Goal: Task Accomplishment & Management: Complete application form

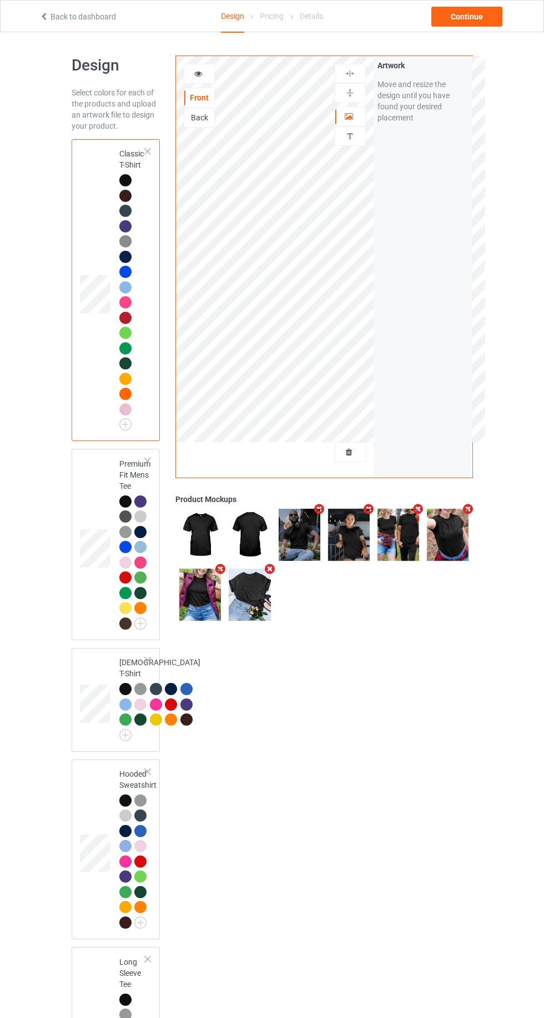
click at [103, 251] on td at bounding box center [96, 290] width 33 height 293
click at [0, 0] on img at bounding box center [0, 0] width 0 height 0
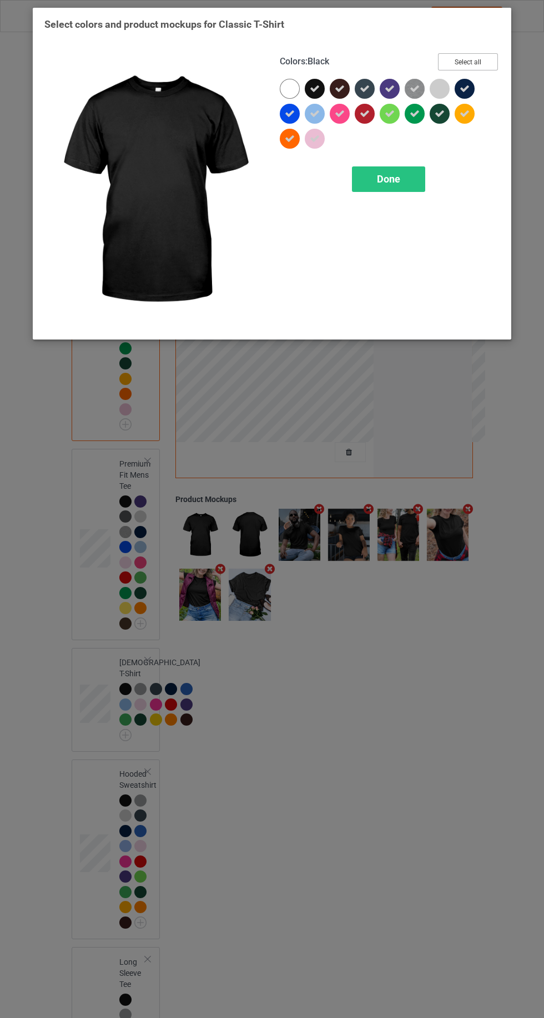
click at [484, 62] on button "Select all" at bounding box center [468, 61] width 60 height 17
click at [476, 59] on button "Reset to Default" at bounding box center [457, 61] width 80 height 17
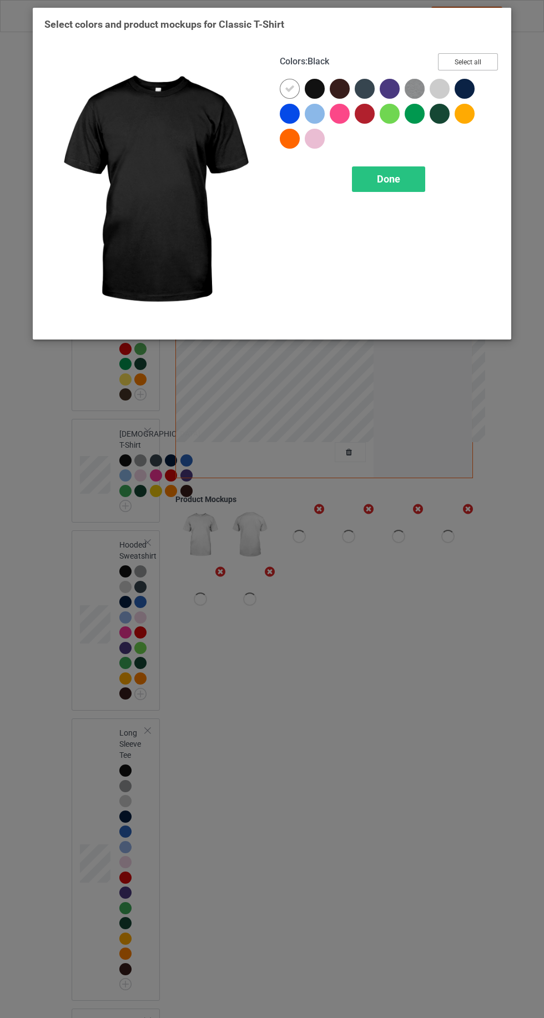
click at [478, 66] on button "Select all" at bounding box center [468, 61] width 60 height 17
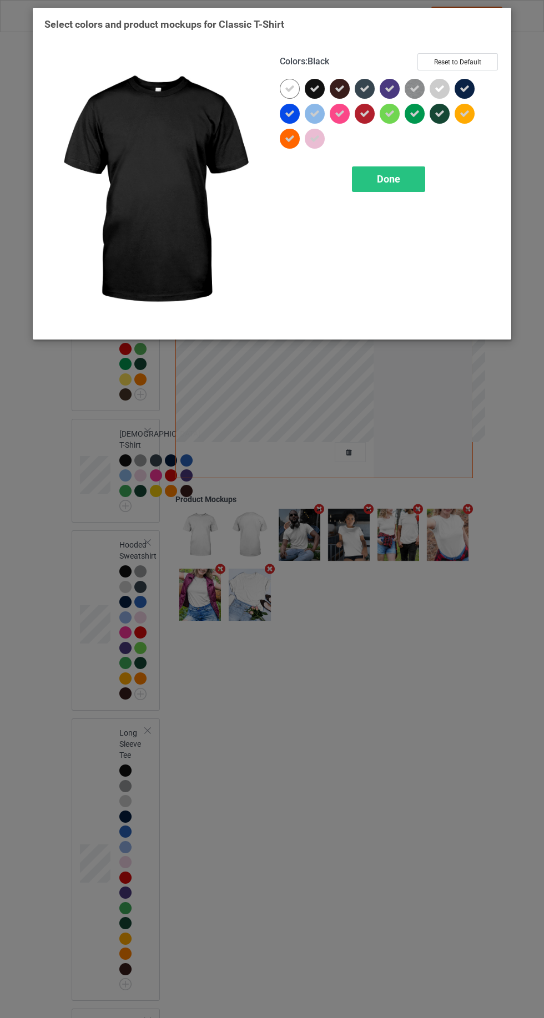
click at [414, 178] on div "Done" at bounding box center [388, 179] width 73 height 26
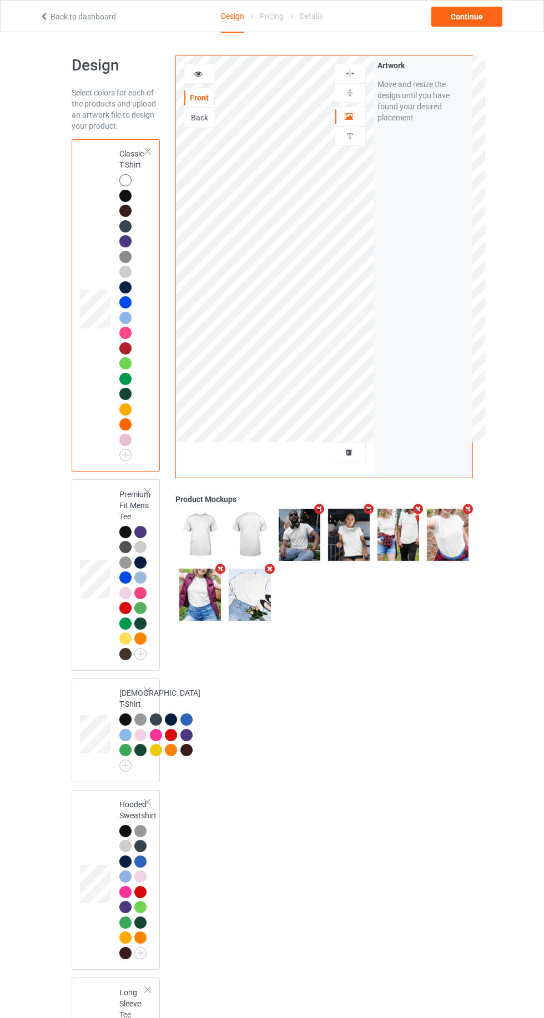
click at [346, 447] on icon at bounding box center [348, 451] width 9 height 8
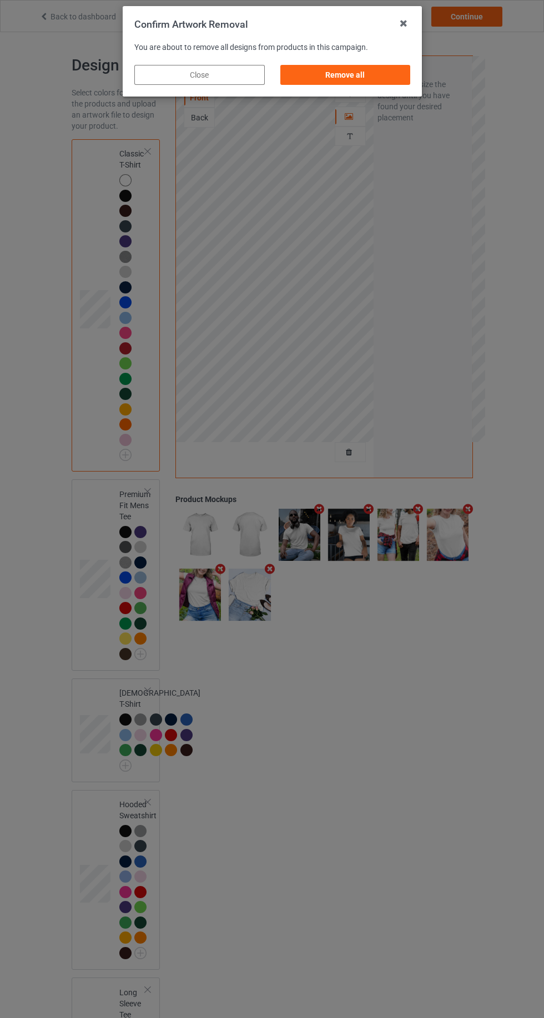
click at [360, 68] on div "Remove all" at bounding box center [345, 75] width 130 height 20
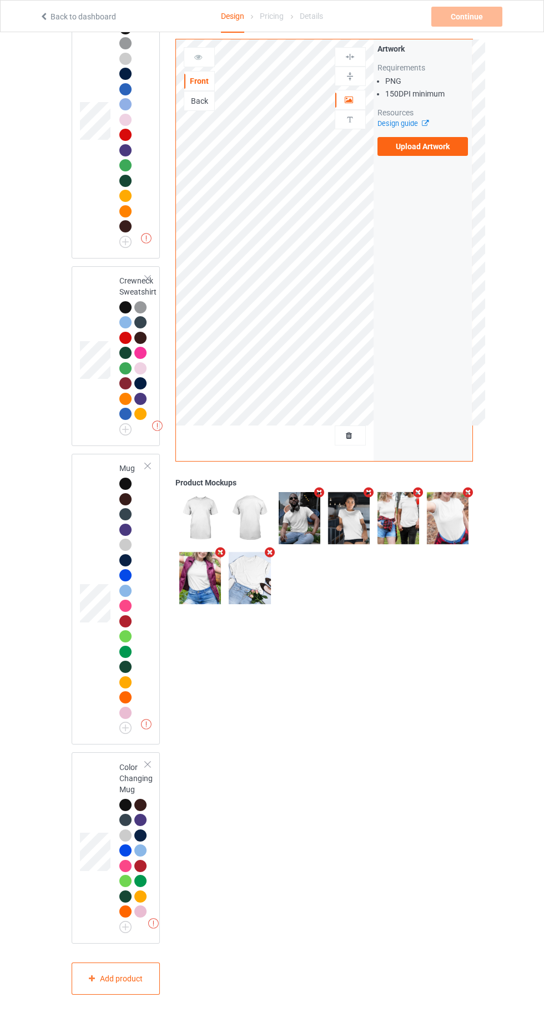
scroll to position [1107, 0]
click at [148, 470] on div at bounding box center [148, 466] width 8 height 8
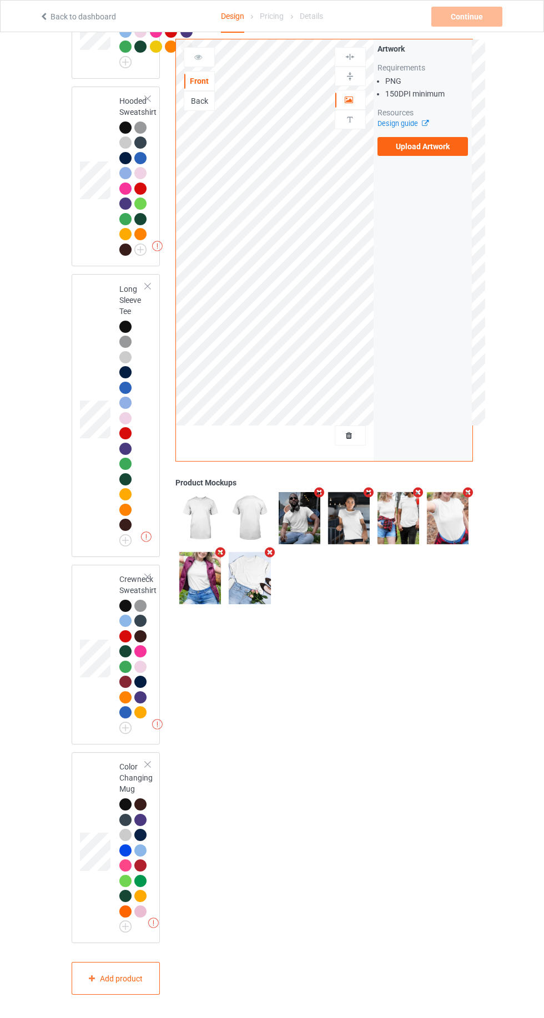
scroll to position [808, 0]
click at [148, 768] on div at bounding box center [148, 765] width 8 height 8
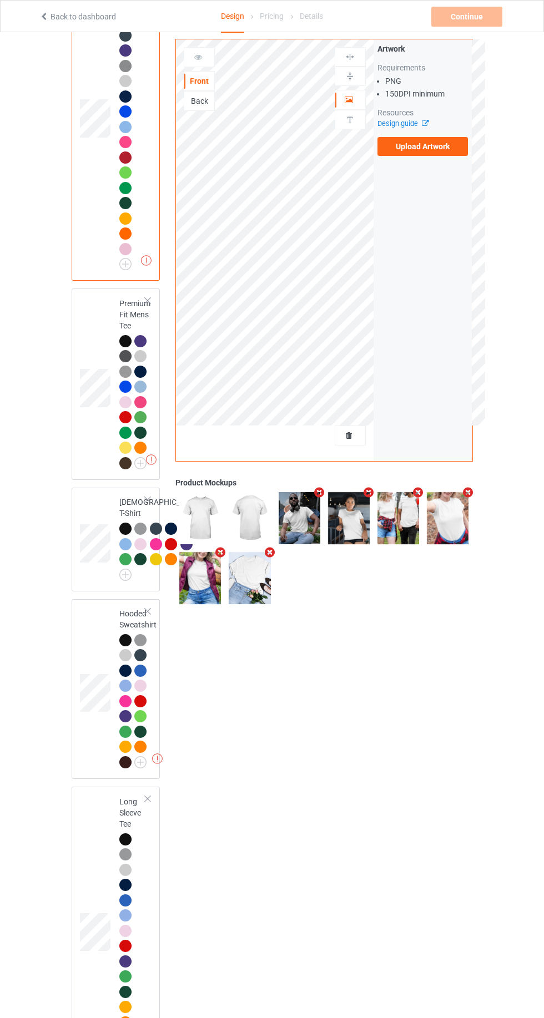
scroll to position [184, 0]
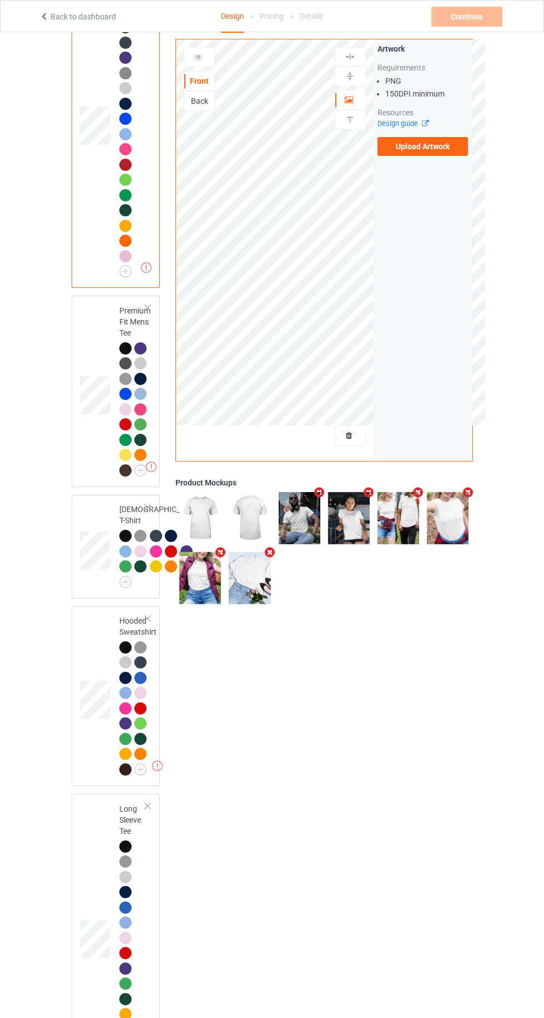
click at [0, 0] on img at bounding box center [0, 0] width 0 height 0
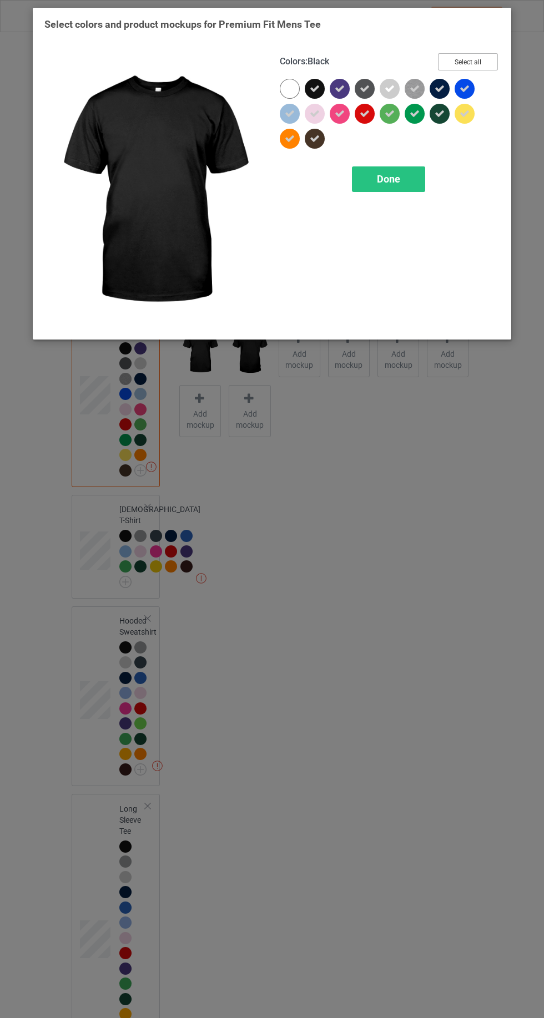
click at [479, 60] on button "Select all" at bounding box center [468, 61] width 60 height 17
click at [483, 68] on button "Reset to Default" at bounding box center [457, 61] width 80 height 17
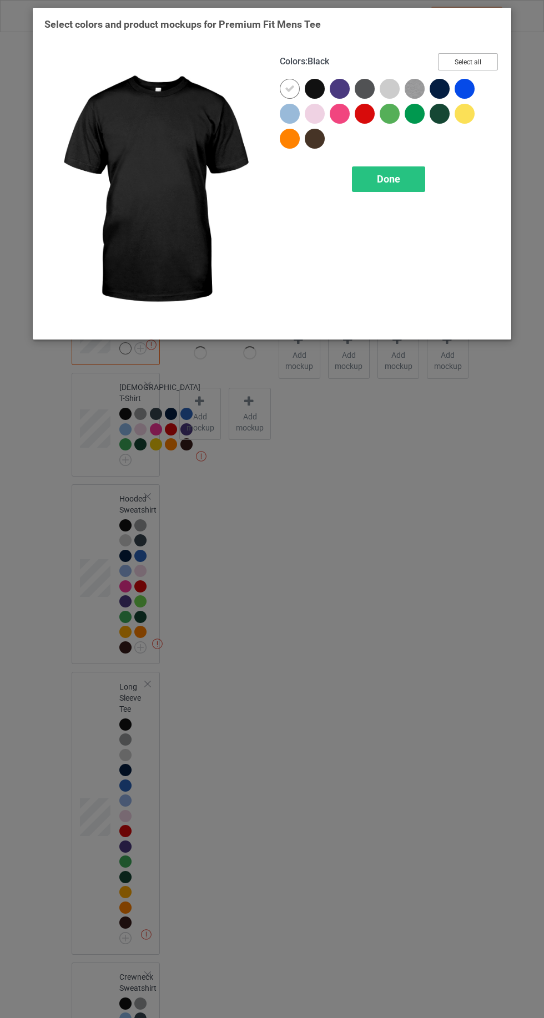
click at [483, 68] on button "Select all" at bounding box center [468, 61] width 60 height 17
click at [394, 176] on span "Done" at bounding box center [388, 179] width 23 height 12
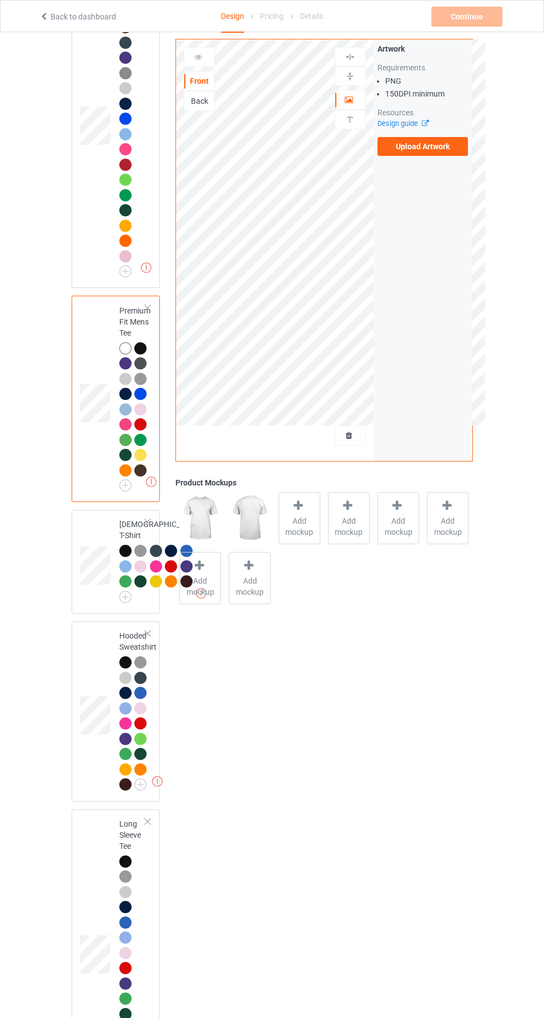
click at [0, 0] on img at bounding box center [0, 0] width 0 height 0
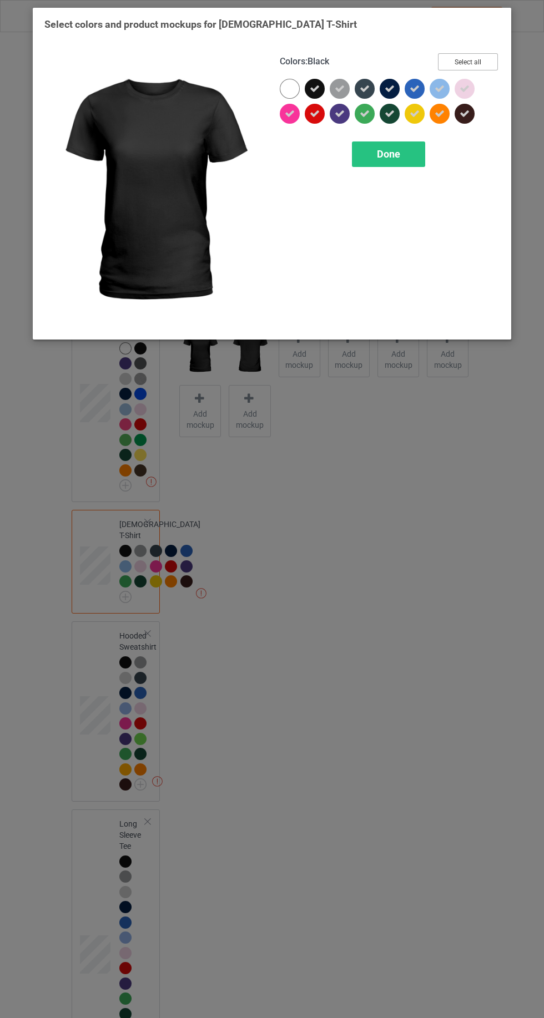
click at [480, 68] on button "Select all" at bounding box center [468, 61] width 60 height 17
click at [493, 59] on button "Reset to Default" at bounding box center [457, 61] width 80 height 17
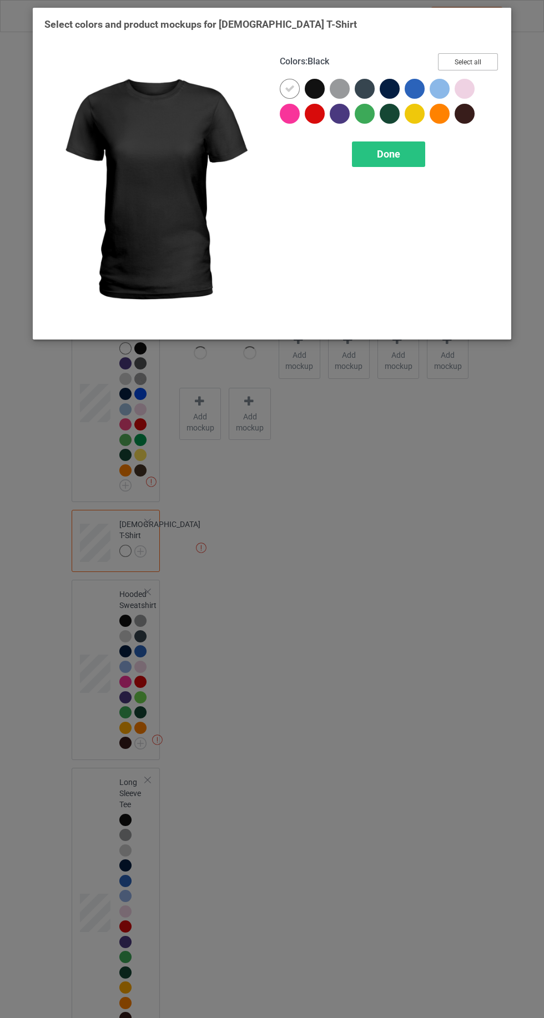
click at [484, 60] on button "Select all" at bounding box center [468, 61] width 60 height 17
click at [399, 158] on span "Done" at bounding box center [388, 154] width 23 height 12
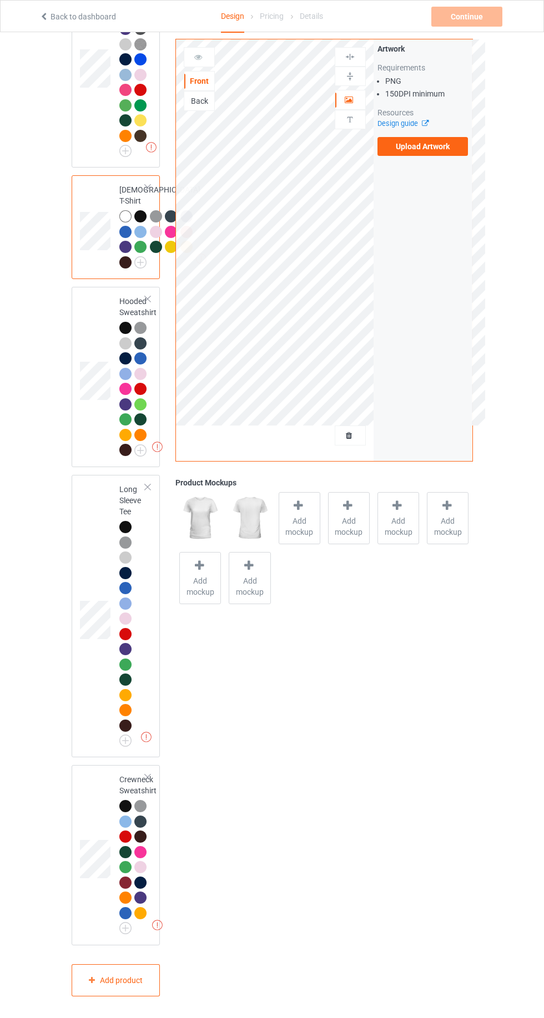
scroll to position [528, 0]
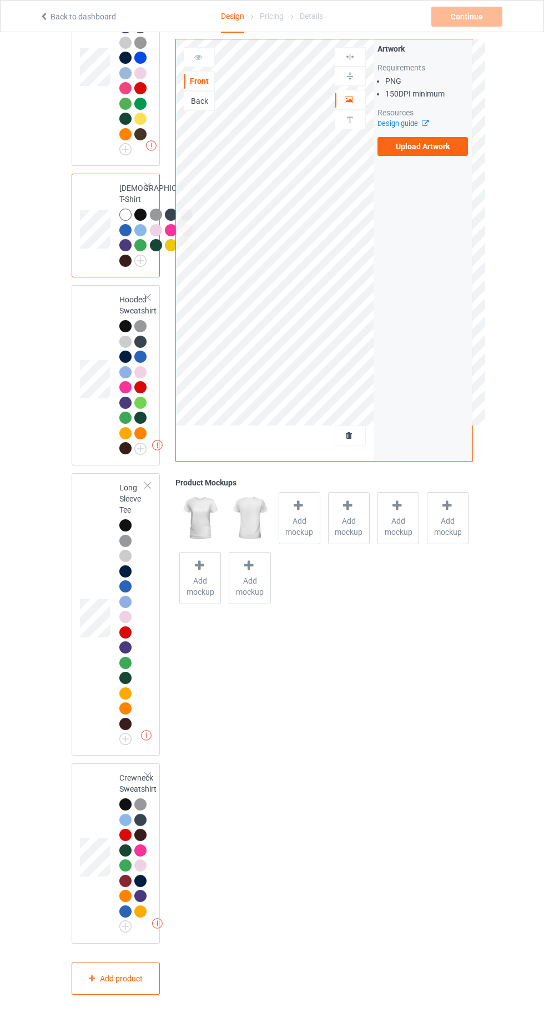
click at [142, 443] on div at bounding box center [142, 435] width 16 height 16
click at [0, 0] on img at bounding box center [0, 0] width 0 height 0
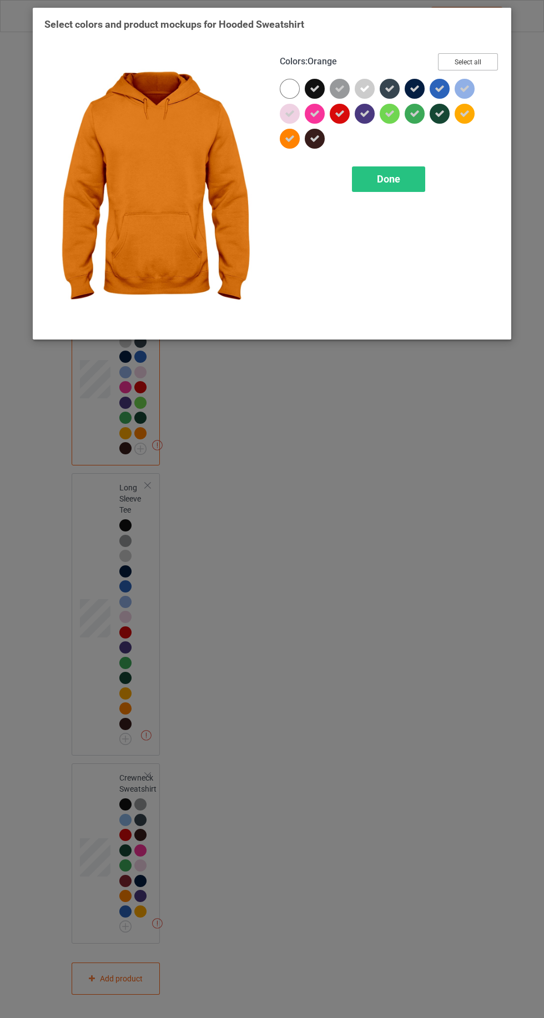
click at [468, 63] on button "Select all" at bounding box center [468, 61] width 60 height 17
click at [477, 62] on button "Reset to Default" at bounding box center [457, 61] width 80 height 17
click at [484, 65] on button "Select all" at bounding box center [468, 61] width 60 height 17
click at [396, 185] on div "Done" at bounding box center [388, 179] width 73 height 26
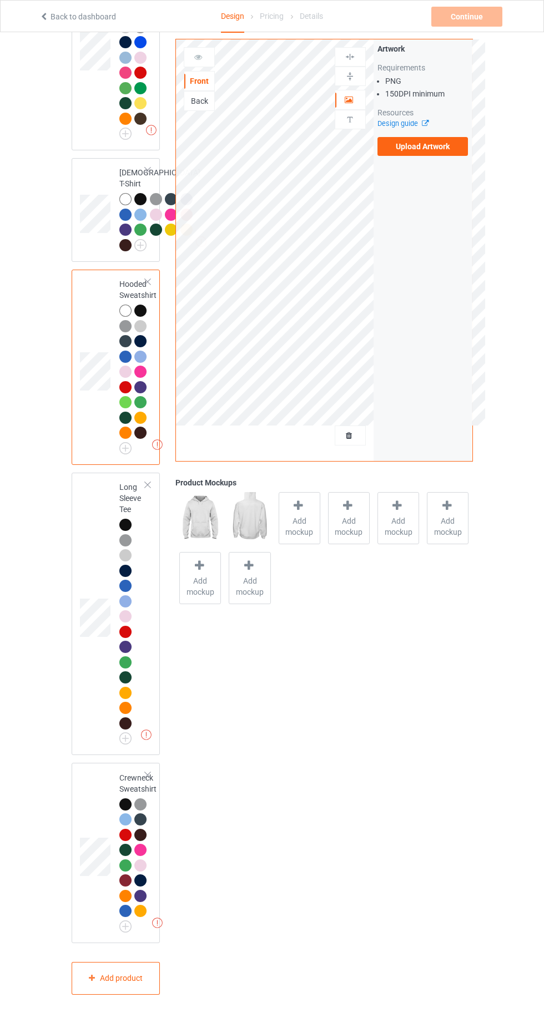
scroll to position [655, 0]
click at [0, 0] on img at bounding box center [0, 0] width 0 height 0
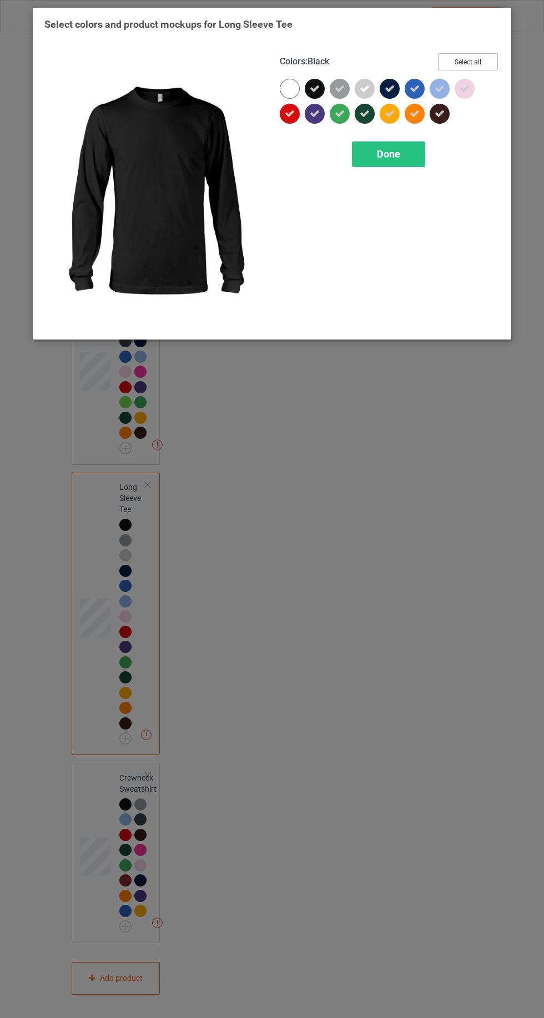
click at [480, 57] on button "Select all" at bounding box center [468, 61] width 60 height 17
click at [480, 57] on button "Reset to Default" at bounding box center [457, 61] width 80 height 17
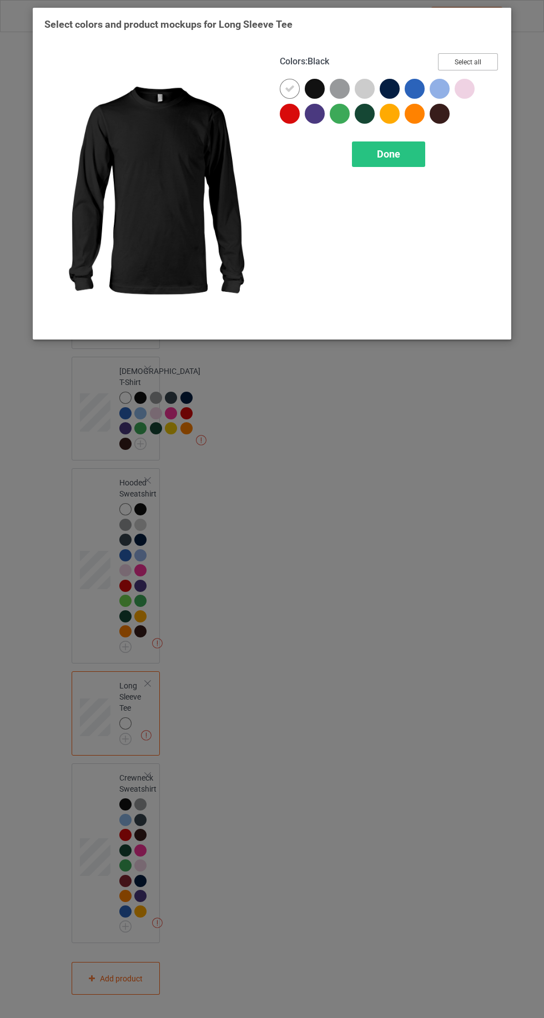
scroll to position [457, 0]
click at [472, 67] on button "Select all" at bounding box center [468, 61] width 60 height 17
click at [402, 156] on div "Done" at bounding box center [388, 154] width 73 height 26
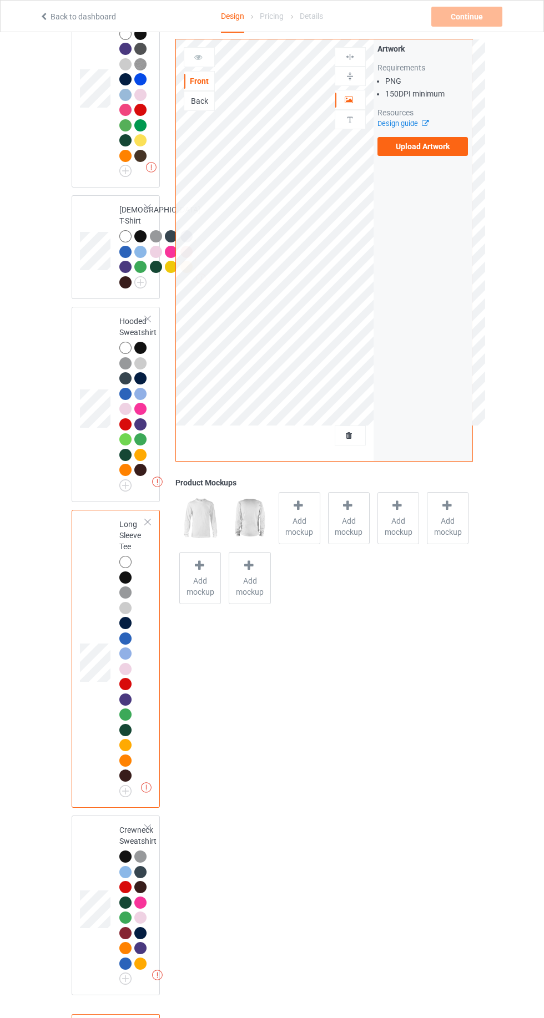
scroll to position [670, 0]
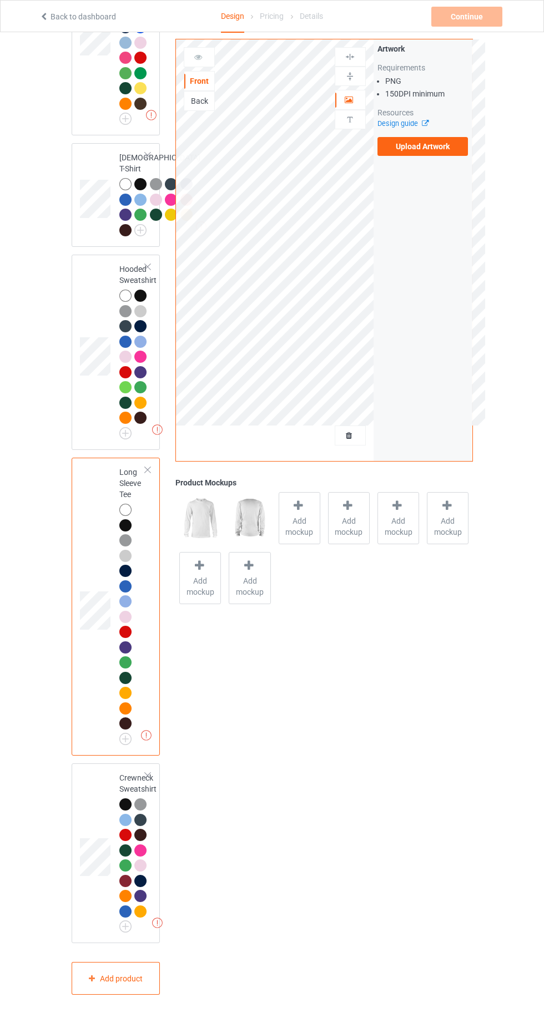
click at [0, 0] on img at bounding box center [0, 0] width 0 height 0
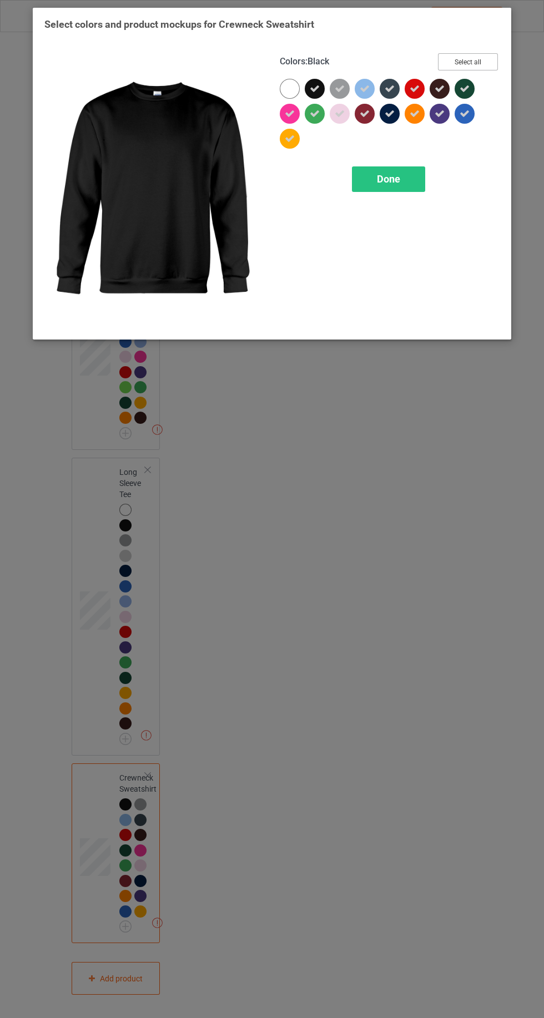
click at [478, 62] on button "Select all" at bounding box center [468, 61] width 60 height 17
click at [483, 61] on button "Reset to Default" at bounding box center [457, 61] width 80 height 17
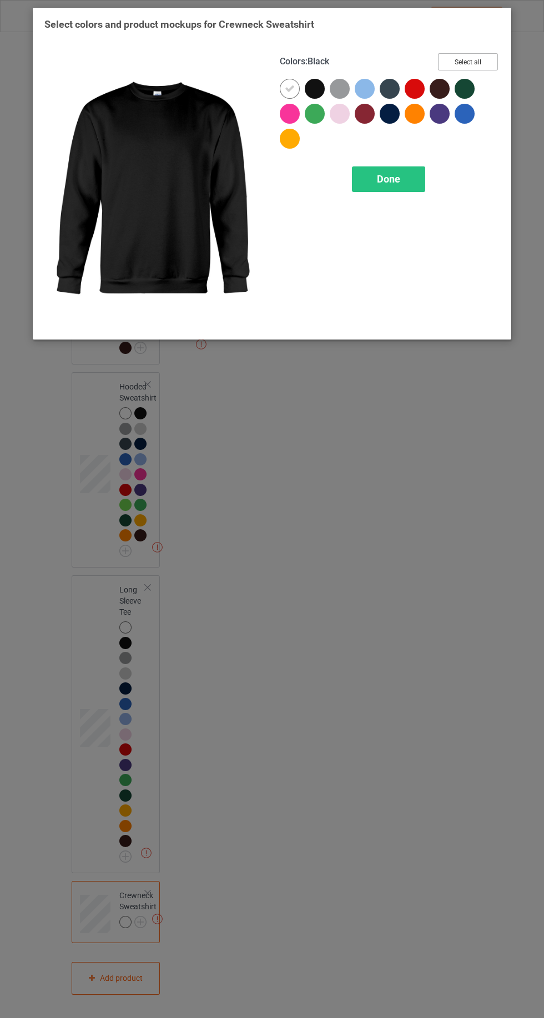
scroll to position [553, 0]
click at [483, 61] on button "Select all" at bounding box center [468, 61] width 60 height 17
click at [396, 185] on div "Done" at bounding box center [388, 179] width 73 height 26
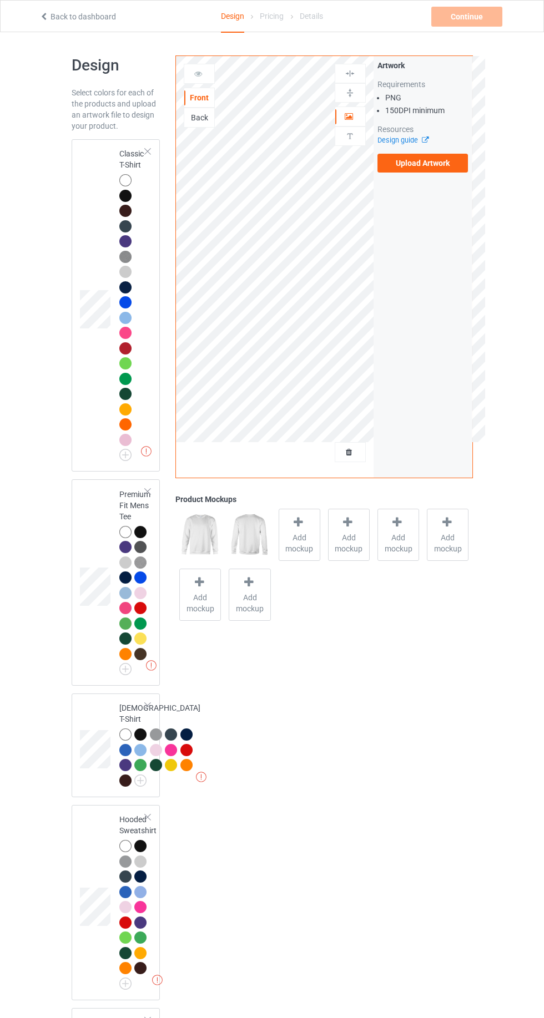
click at [85, 394] on td at bounding box center [96, 305] width 33 height 323
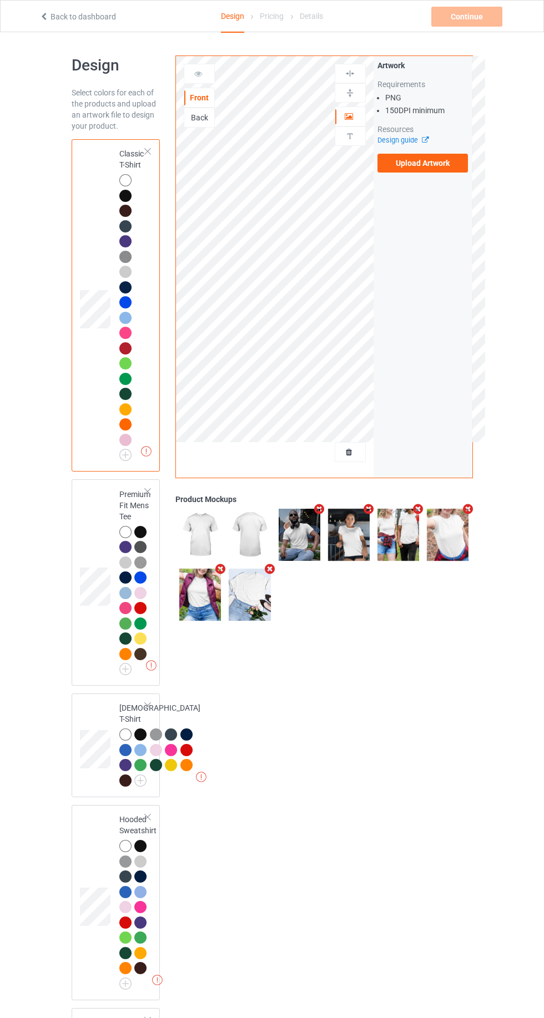
click at [447, 172] on label "Upload Artwork" at bounding box center [422, 163] width 91 height 19
click at [0, 0] on input "Upload Artwork" at bounding box center [0, 0] width 0 height 0
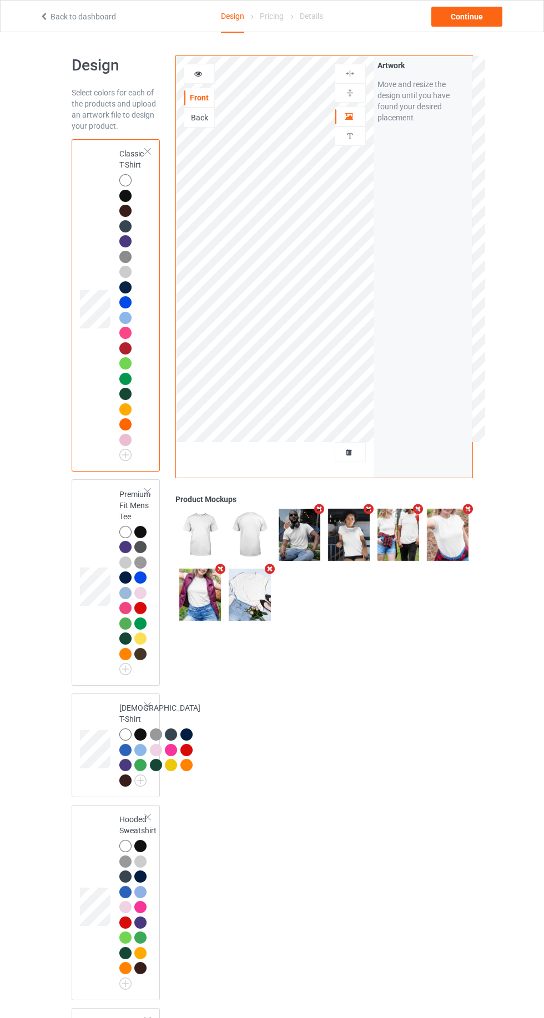
click at [349, 450] on icon at bounding box center [348, 451] width 9 height 8
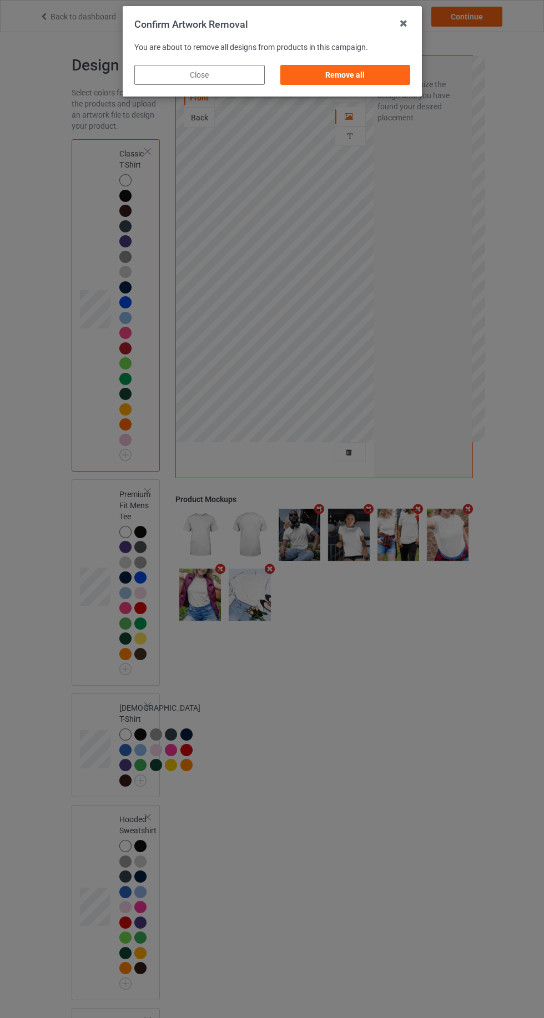
click at [364, 67] on div "Remove all" at bounding box center [345, 75] width 130 height 20
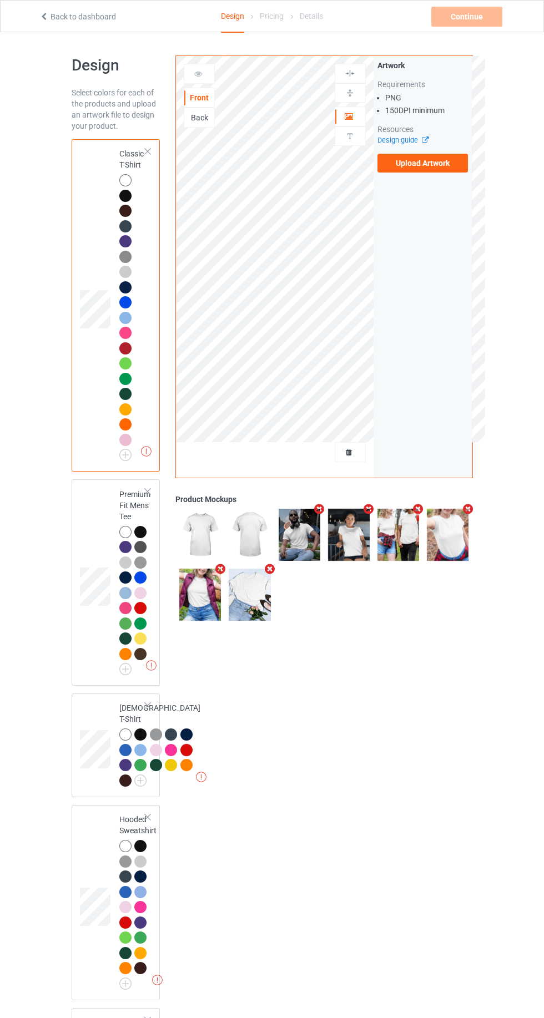
click at [448, 171] on label "Upload Artwork" at bounding box center [422, 163] width 91 height 19
click at [0, 0] on input "Upload Artwork" at bounding box center [0, 0] width 0 height 0
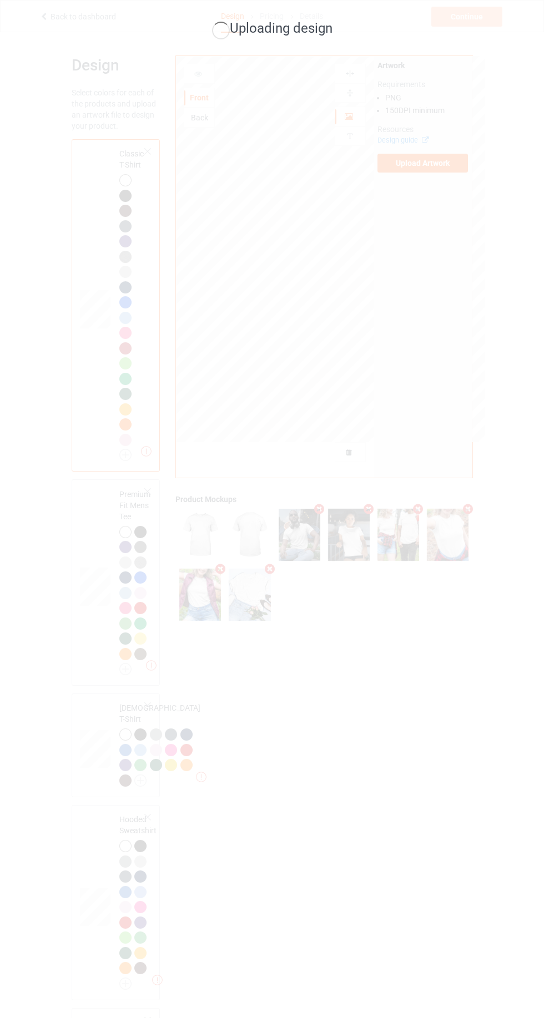
click at [0, 467] on div "Uploading design" at bounding box center [272, 509] width 544 height 1018
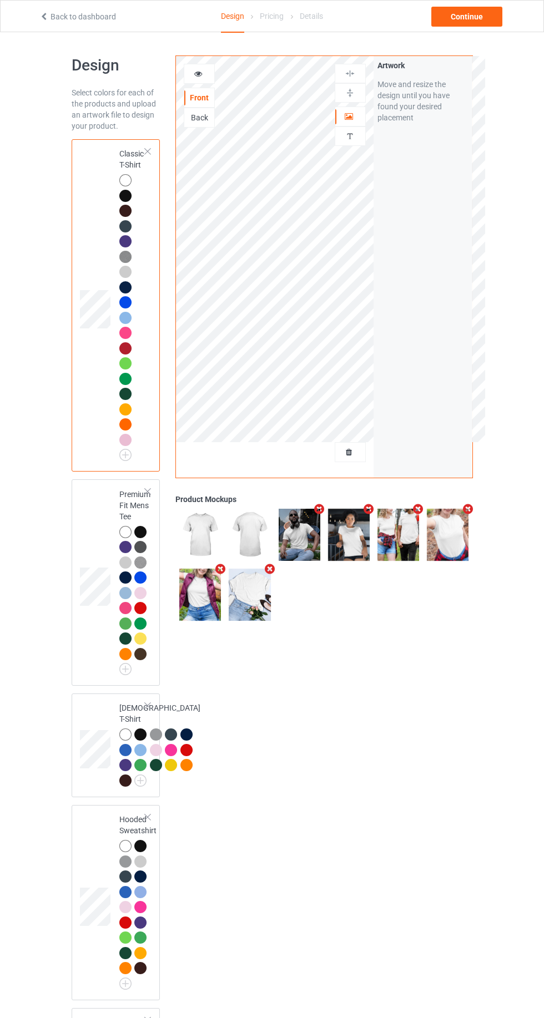
click at [207, 79] on div at bounding box center [199, 74] width 31 height 20
click at [205, 76] on div at bounding box center [199, 73] width 30 height 11
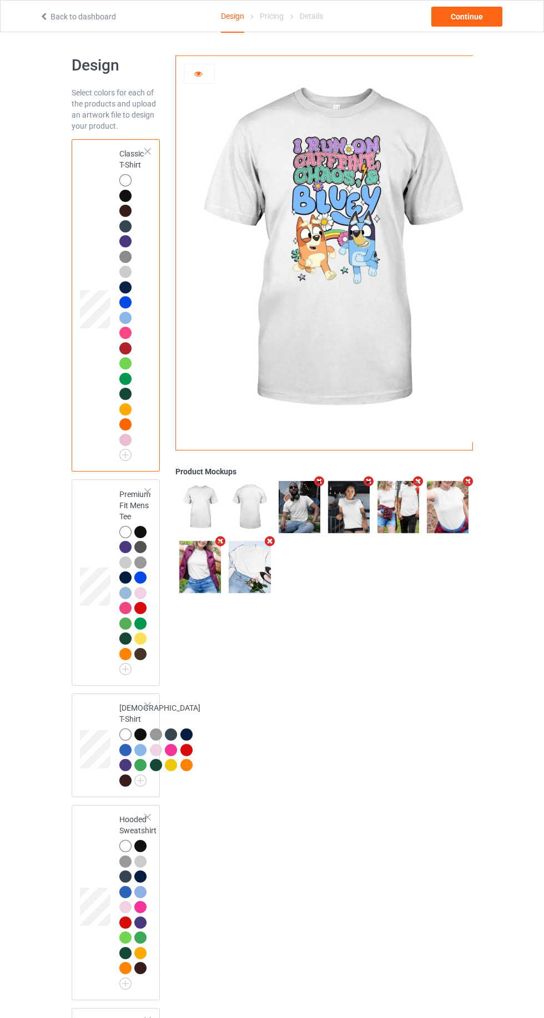
click at [125, 195] on div at bounding box center [125, 196] width 12 height 12
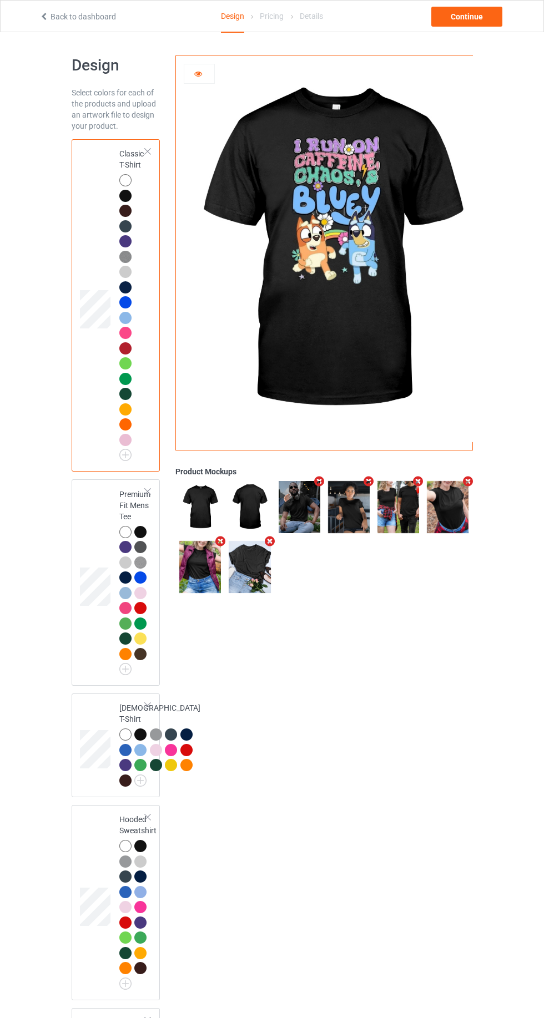
click at [0, 0] on img at bounding box center [0, 0] width 0 height 0
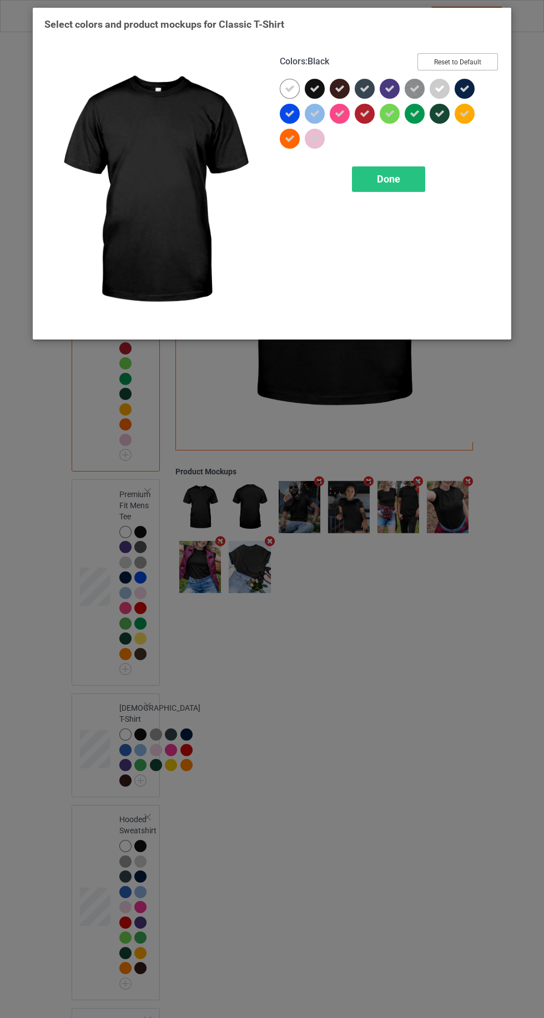
click at [463, 62] on button "Reset to Default" at bounding box center [457, 61] width 80 height 17
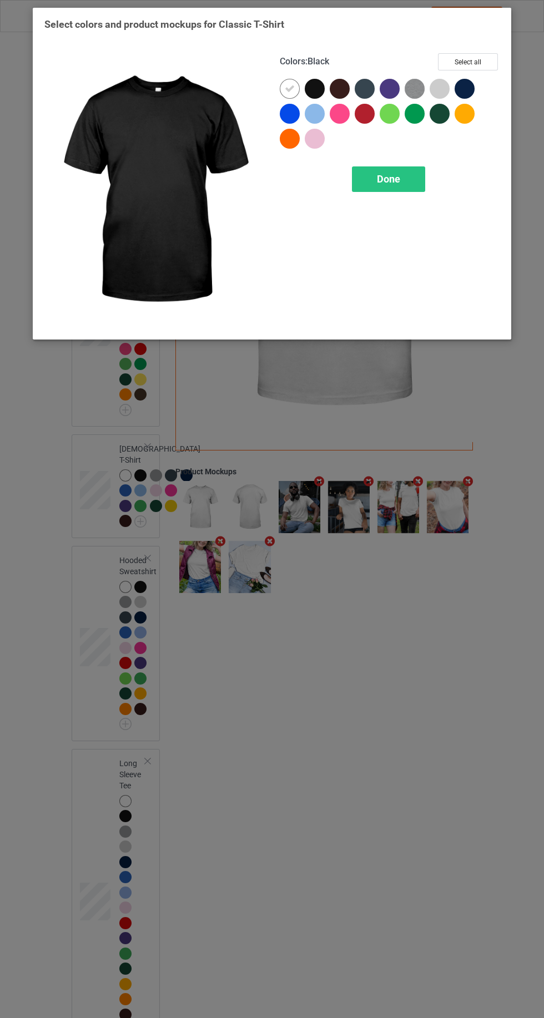
click at [440, 85] on div at bounding box center [439, 89] width 20 height 20
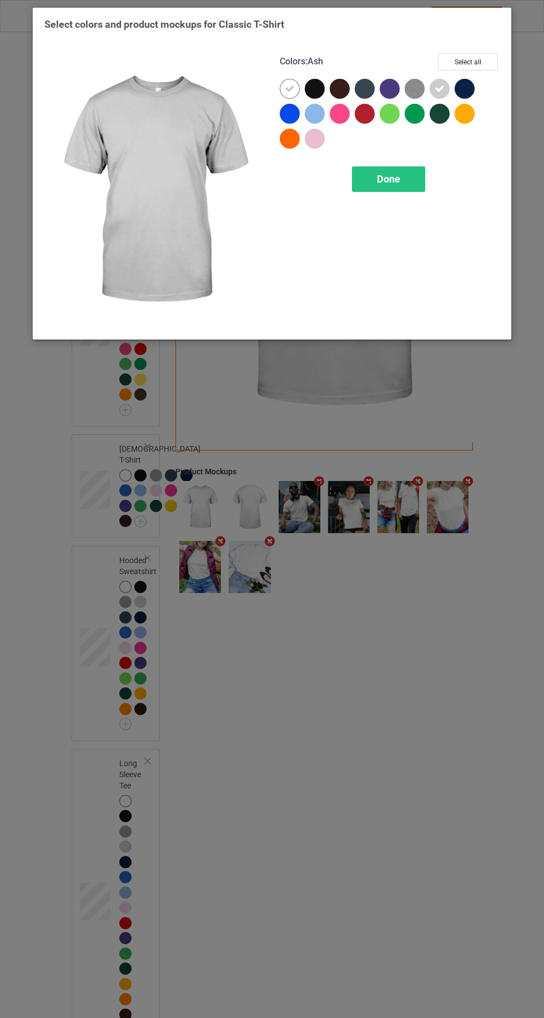
click at [317, 119] on div at bounding box center [315, 114] width 20 height 20
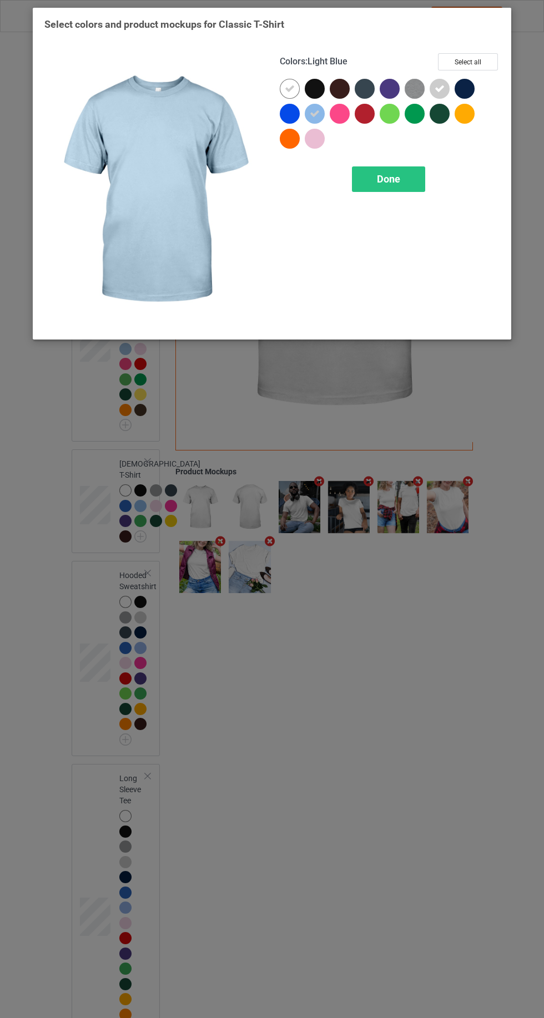
click at [316, 134] on div at bounding box center [315, 139] width 20 height 20
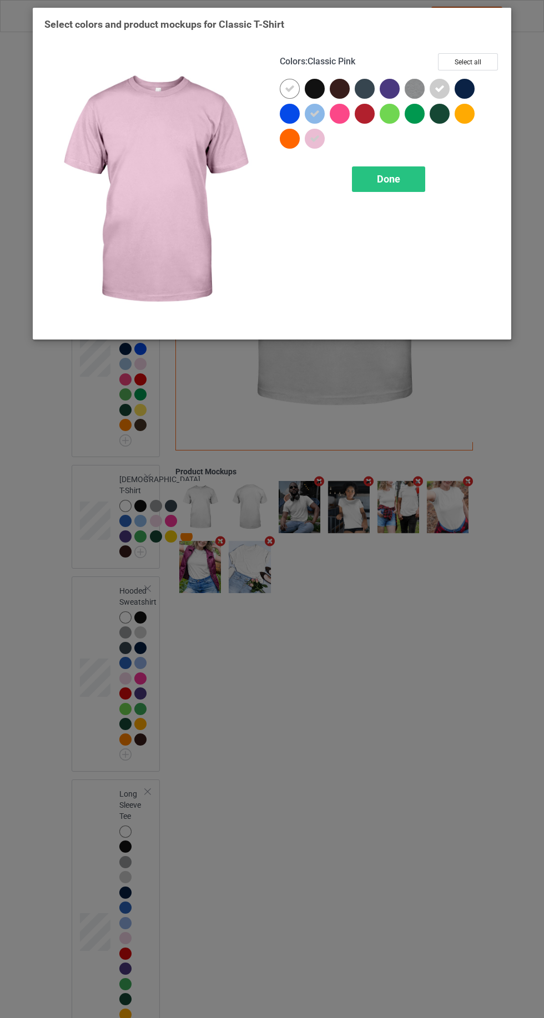
click at [396, 175] on span "Done" at bounding box center [388, 179] width 23 height 12
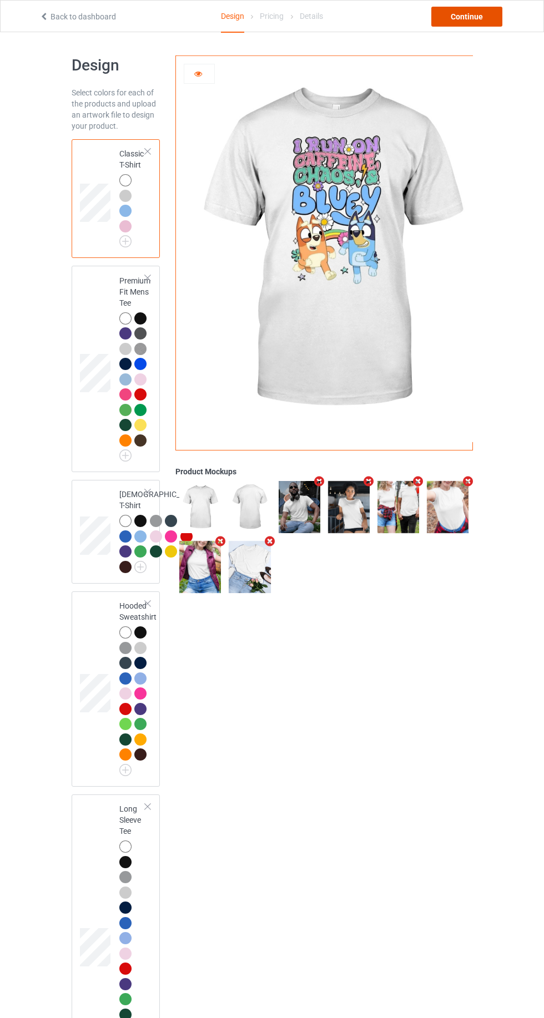
click at [474, 13] on div "Continue" at bounding box center [466, 17] width 71 height 20
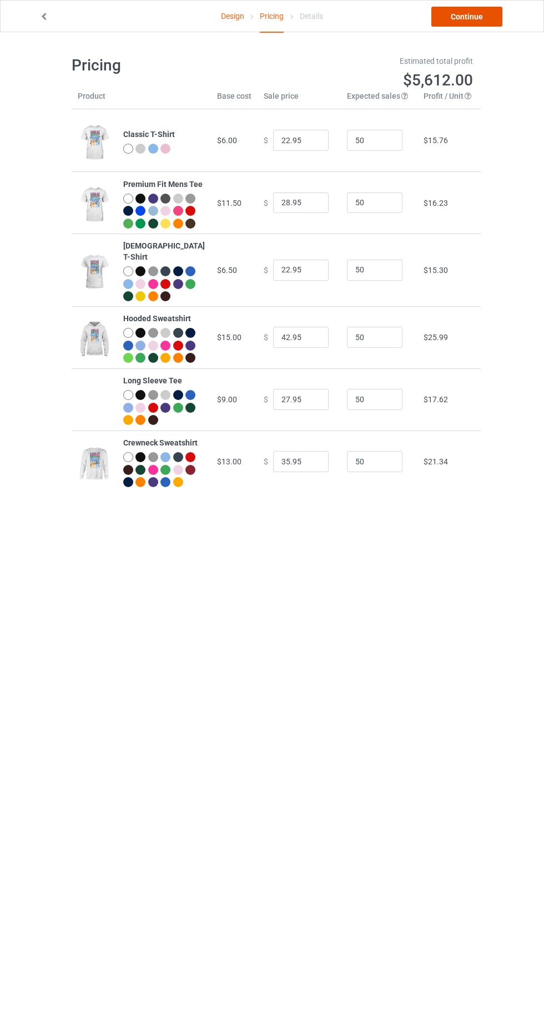
click at [485, 24] on link "Continue" at bounding box center [466, 17] width 71 height 20
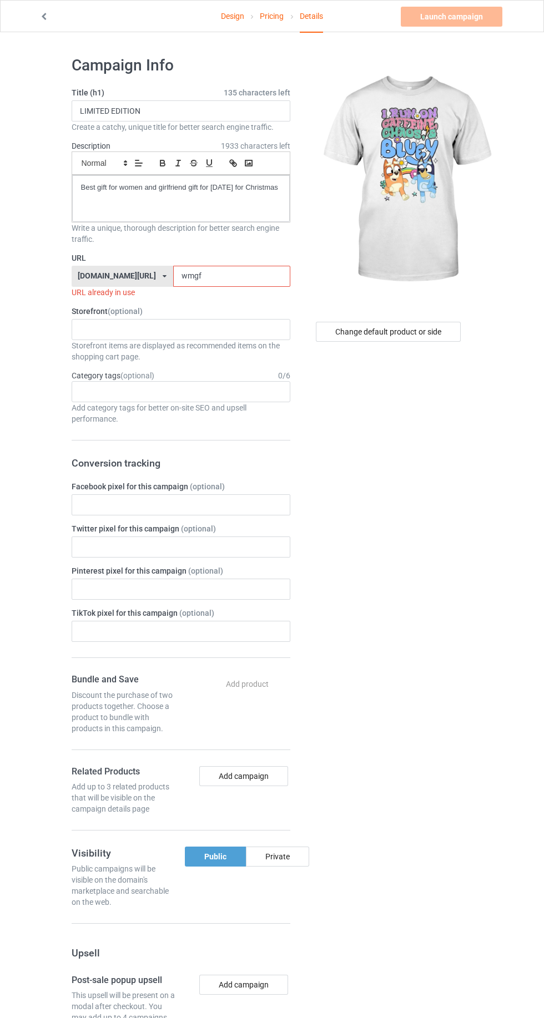
click at [215, 275] on input "wmgf" at bounding box center [231, 276] width 117 height 21
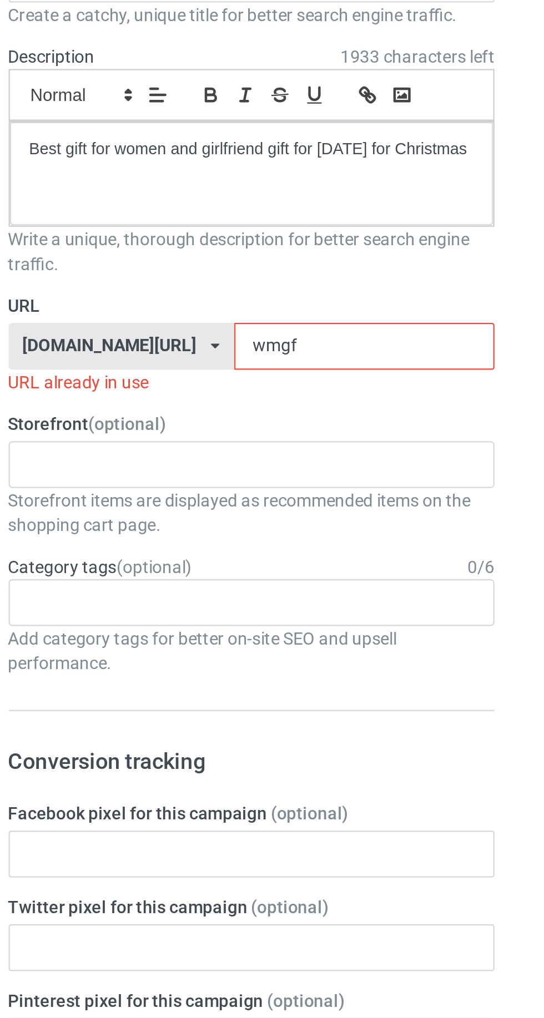
type input "wmgfo"
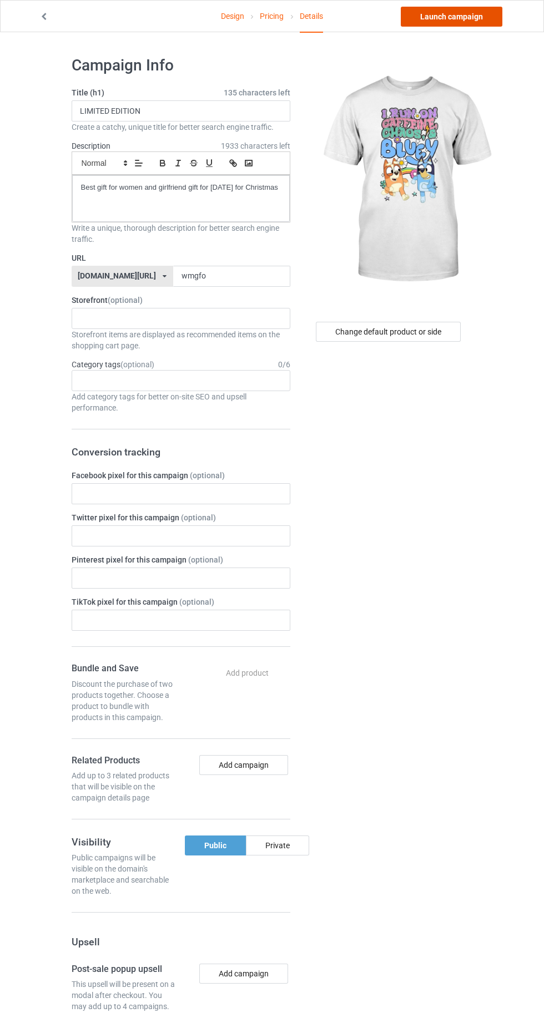
click at [443, 16] on link "Launch campaign" at bounding box center [452, 17] width 102 height 20
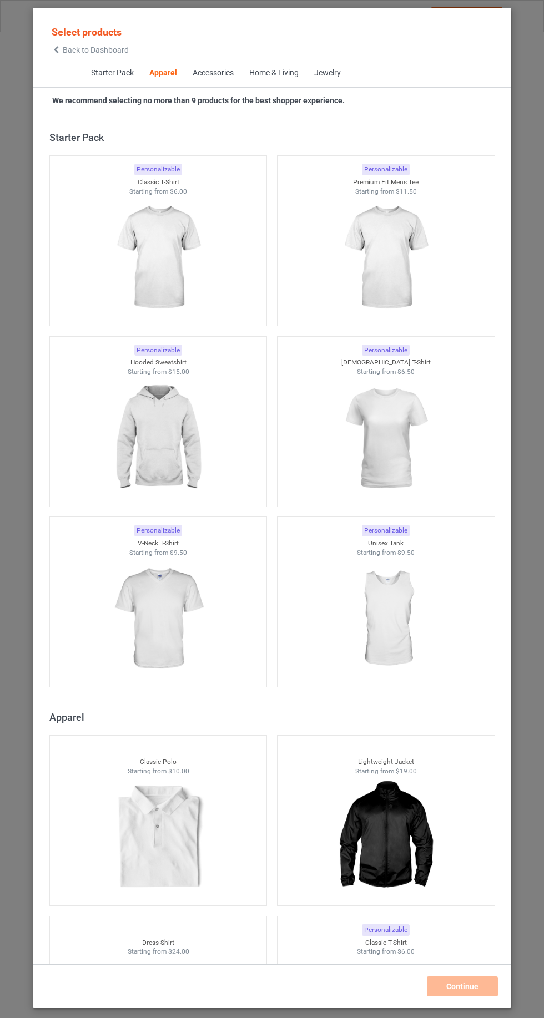
scroll to position [594, 0]
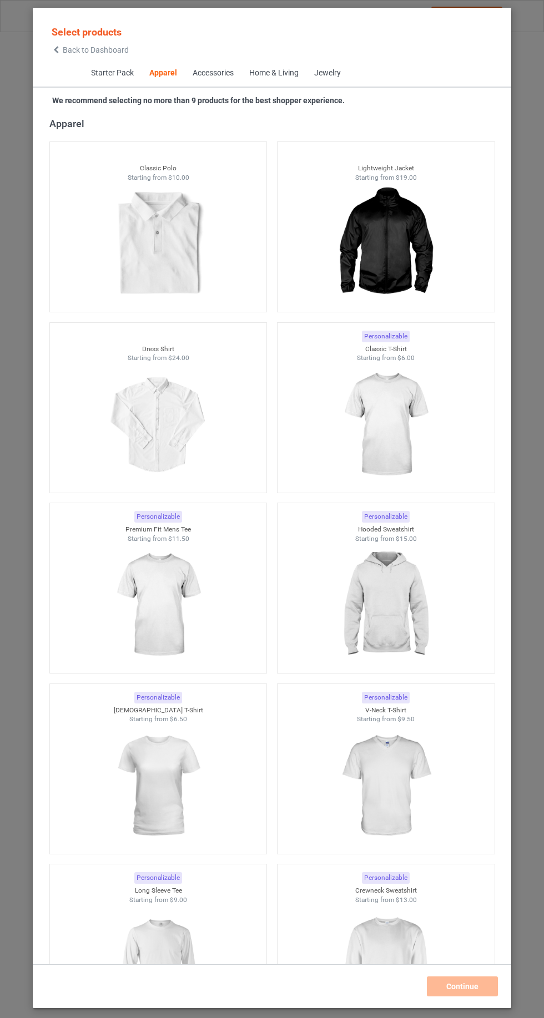
click at [67, 50] on span "Back to Dashboard" at bounding box center [96, 49] width 66 height 9
